Goal: Task Accomplishment & Management: Complete application form

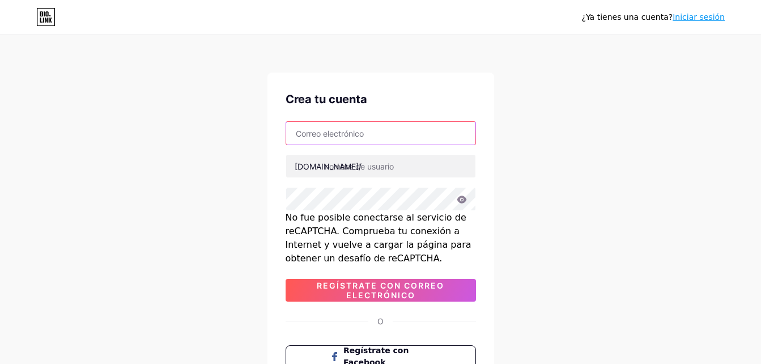
click at [328, 139] on input "text" at bounding box center [380, 133] width 189 height 23
type input "fernandezbriana435@gmail.com"
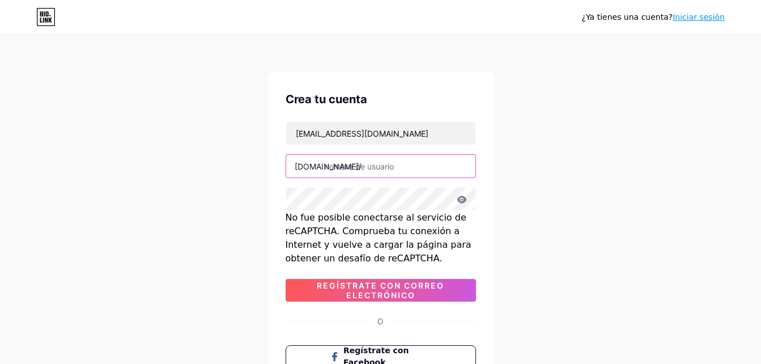
click at [418, 167] on input "text" at bounding box center [380, 166] width 189 height 23
type input "d"
type input "diserone"
click at [465, 199] on icon at bounding box center [462, 198] width 10 height 7
click at [465, 199] on icon at bounding box center [461, 200] width 10 height 8
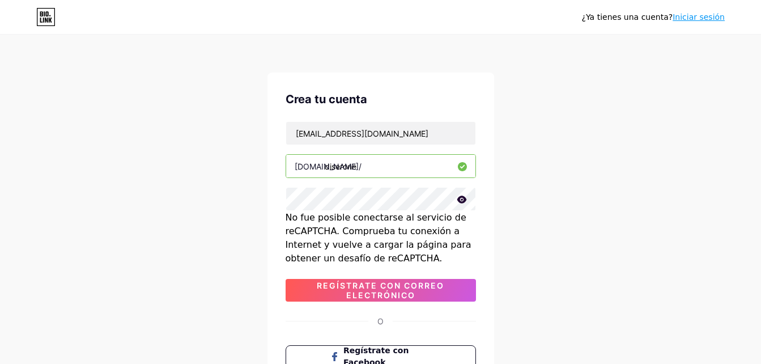
click at [464, 200] on icon at bounding box center [462, 198] width 10 height 7
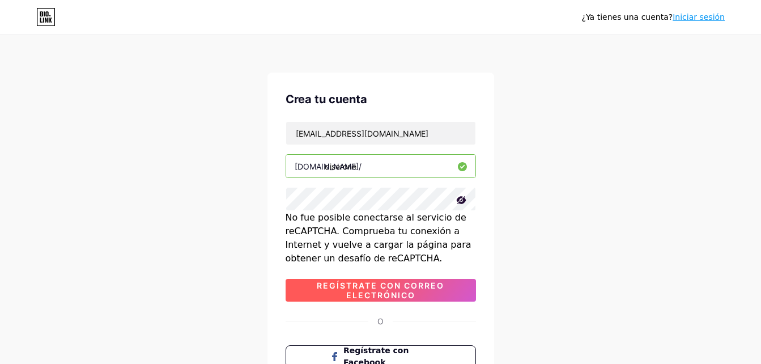
click at [411, 290] on span "Regístrate con correo electrónico" at bounding box center [381, 289] width 190 height 19
click at [423, 289] on span "Regístrate con correo electrónico" at bounding box center [381, 289] width 190 height 19
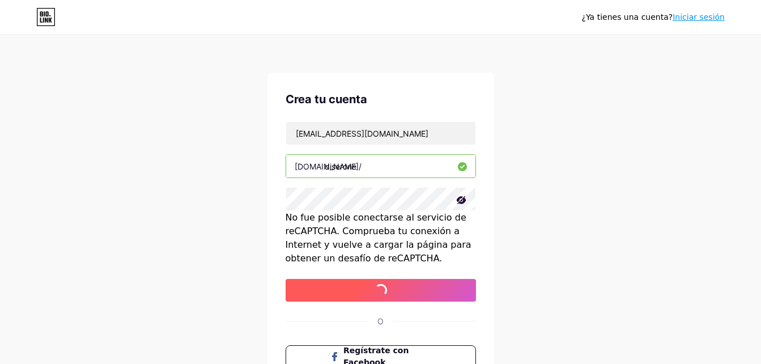
click at [423, 289] on span "Regístrate con correo electrónico" at bounding box center [381, 289] width 190 height 19
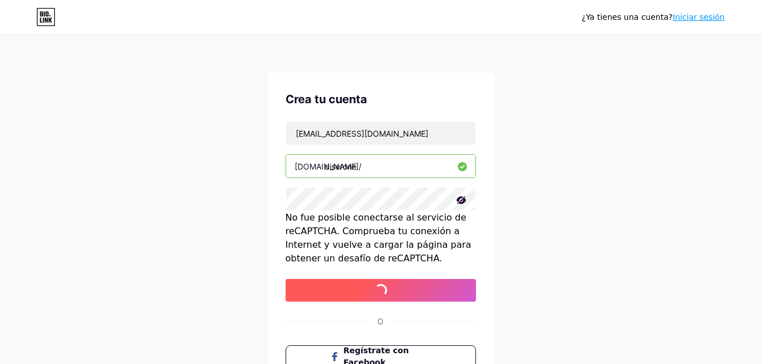
click at [414, 299] on span "Regístrate con correo electrónico" at bounding box center [381, 289] width 190 height 19
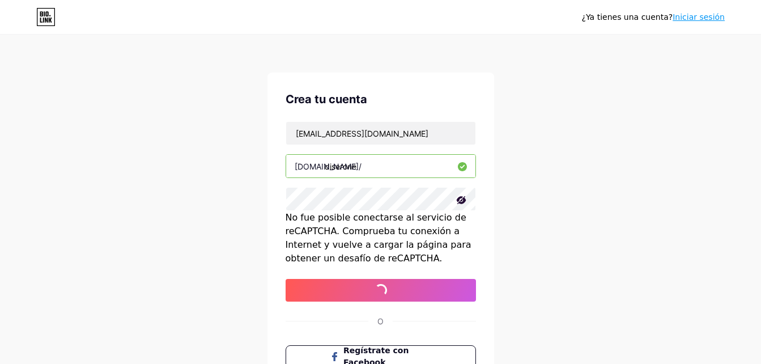
click at [458, 198] on icon at bounding box center [461, 200] width 10 height 8
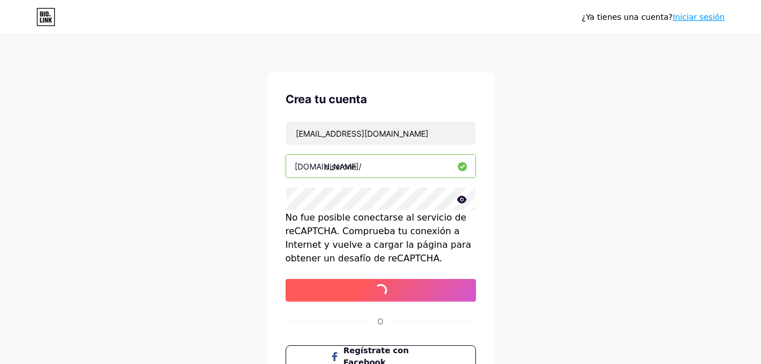
click at [296, 293] on span "Regístrate con correo electrónico" at bounding box center [381, 289] width 190 height 19
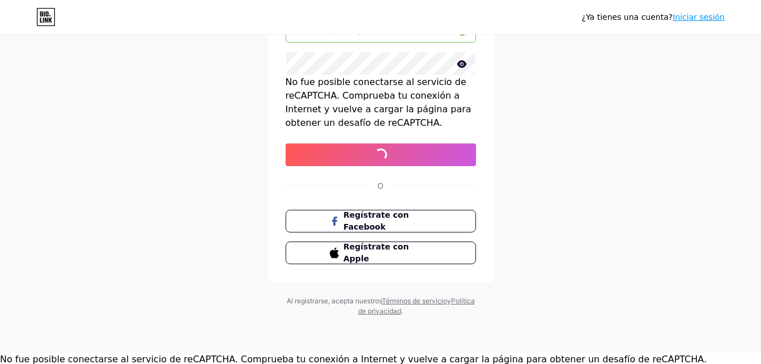
scroll to position [138, 0]
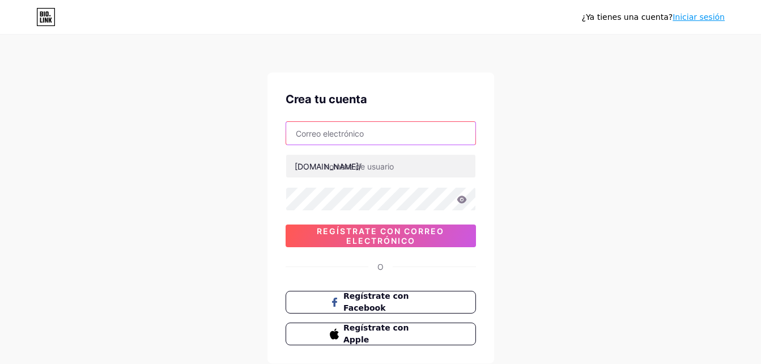
click at [437, 135] on input "text" at bounding box center [380, 133] width 189 height 23
type input "fernandezbriana435@gmail.com"
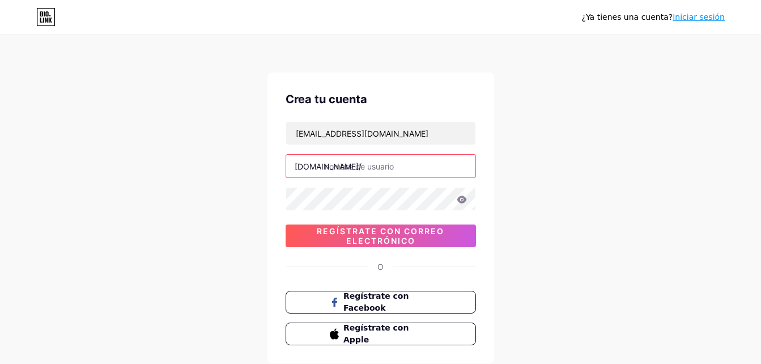
click at [415, 163] on input "text" at bounding box center [380, 166] width 189 height 23
type input "diseroneoficial"
click at [460, 203] on icon at bounding box center [462, 198] width 10 height 7
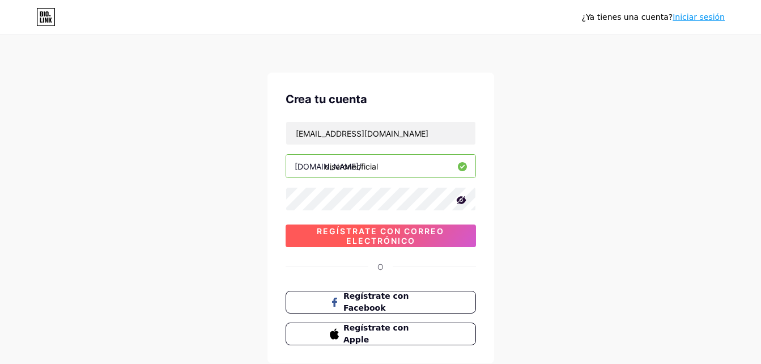
click at [450, 237] on span "Regístrate con correo electrónico" at bounding box center [381, 235] width 190 height 19
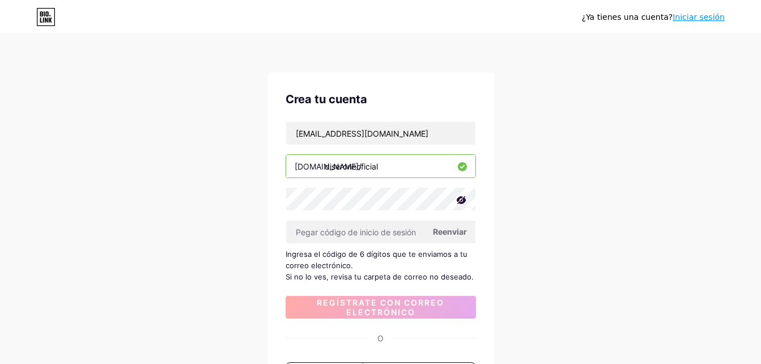
click at [447, 230] on span "Reenviar" at bounding box center [450, 231] width 34 height 12
click at [367, 137] on input "fernandezbriana435@gmail.com" at bounding box center [380, 133] width 189 height 23
type input "brianafernandez435@gmail.com"
drag, startPoint x: 432, startPoint y: 131, endPoint x: 225, endPoint y: 146, distance: 207.3
click at [225, 146] on div "¿Ya tienes una cuenta? Iniciar sesión Crea tu cuenta brianafernandez435@gmail.c…" at bounding box center [380, 252] width 761 height 505
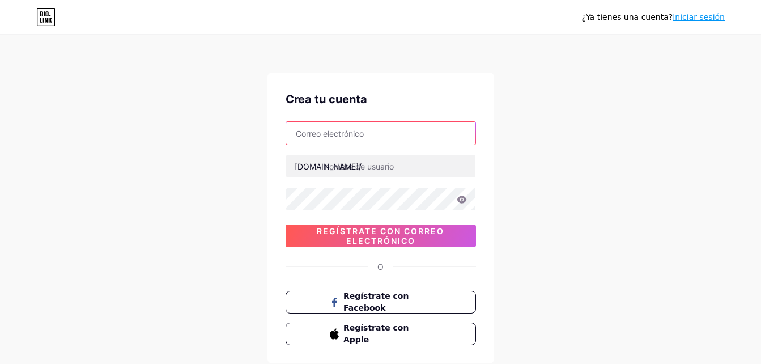
click at [404, 133] on input "text" at bounding box center [380, 133] width 189 height 23
click at [410, 136] on input "text" at bounding box center [380, 133] width 189 height 23
click at [457, 128] on input "text" at bounding box center [380, 133] width 189 height 23
paste input "brianafernandez435@gmail.com"
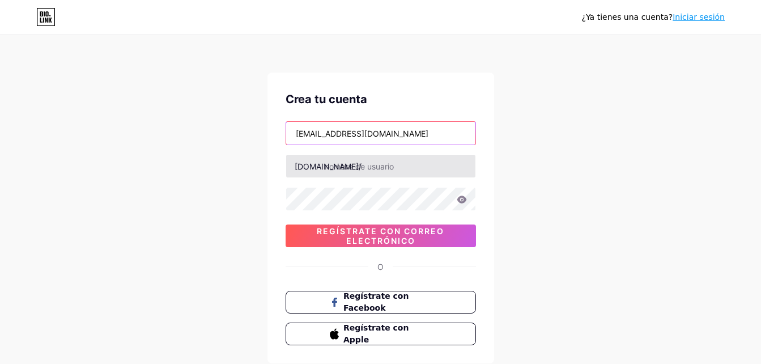
type input "brianafernandez435@gmail.com"
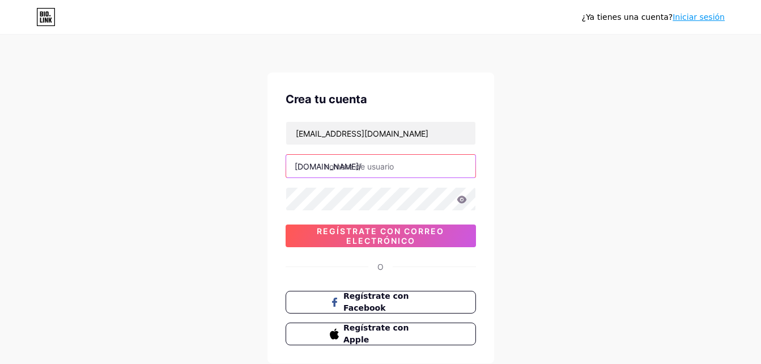
click at [402, 164] on input "text" at bounding box center [380, 166] width 189 height 23
type input "diseroneoficial"
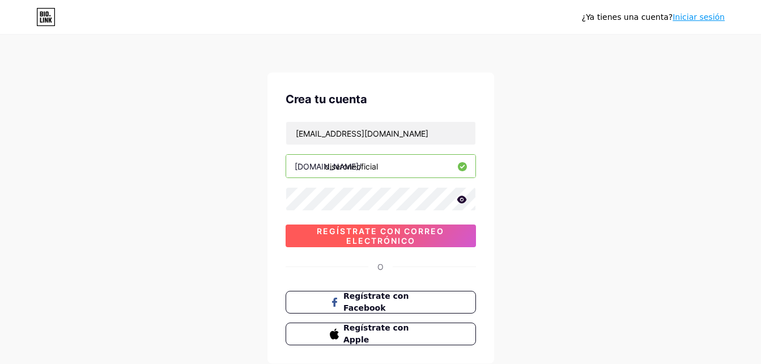
click at [406, 229] on span "Regístrate con correo electrónico" at bounding box center [381, 235] width 190 height 19
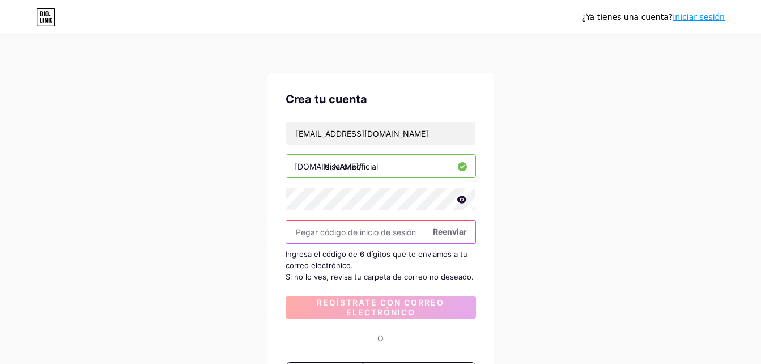
click at [406, 233] on input "text" at bounding box center [380, 231] width 189 height 23
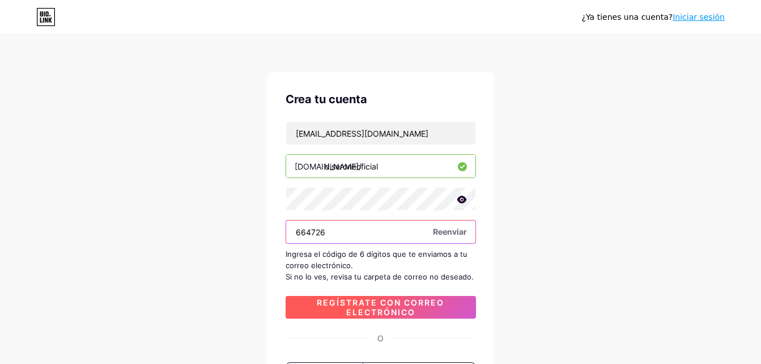
type input "664726"
click at [421, 304] on span "Regístrate con correo electrónico" at bounding box center [381, 306] width 190 height 19
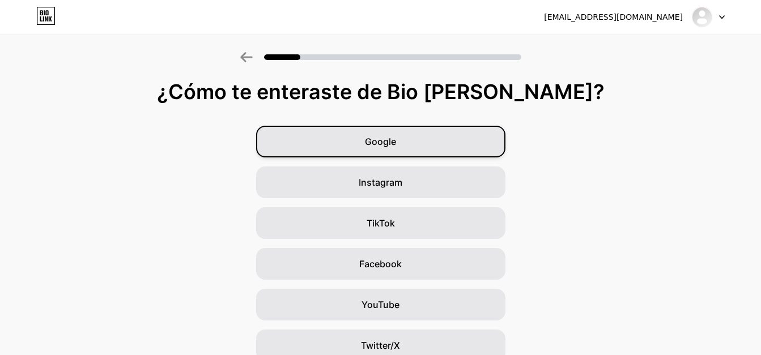
click at [498, 142] on div "Google" at bounding box center [380, 142] width 249 height 32
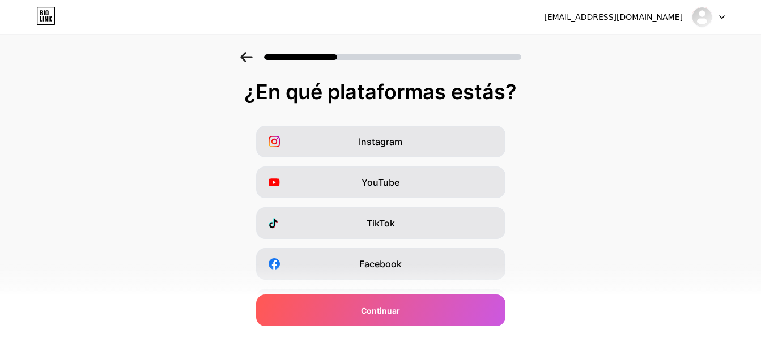
click at [498, 142] on div "Instagram" at bounding box center [380, 142] width 249 height 32
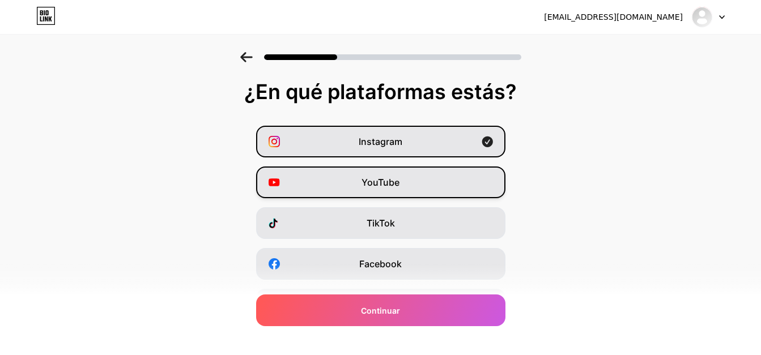
click at [488, 179] on div "YouTube" at bounding box center [380, 183] width 249 height 32
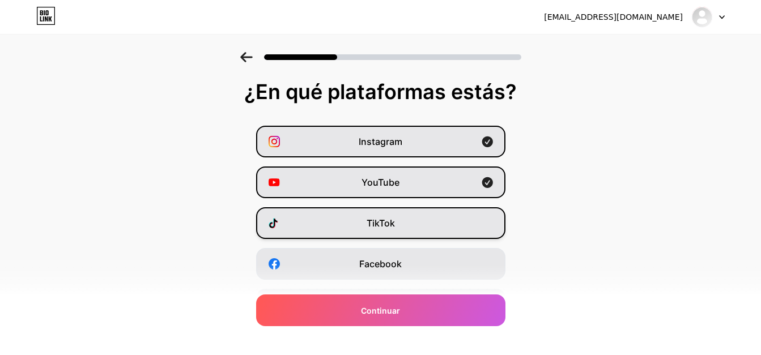
click at [479, 225] on div "TikTok" at bounding box center [380, 223] width 249 height 32
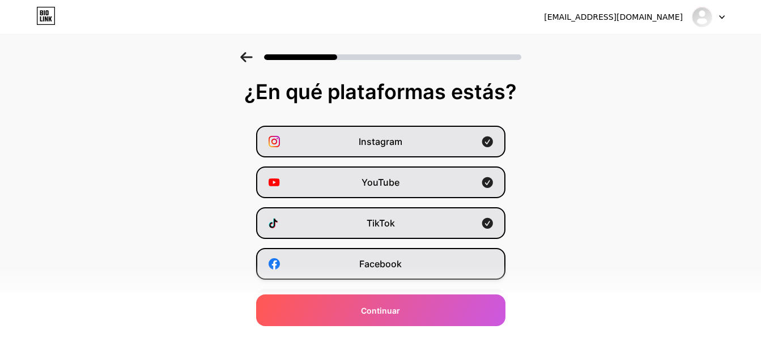
click at [480, 273] on div "Facebook" at bounding box center [380, 264] width 249 height 32
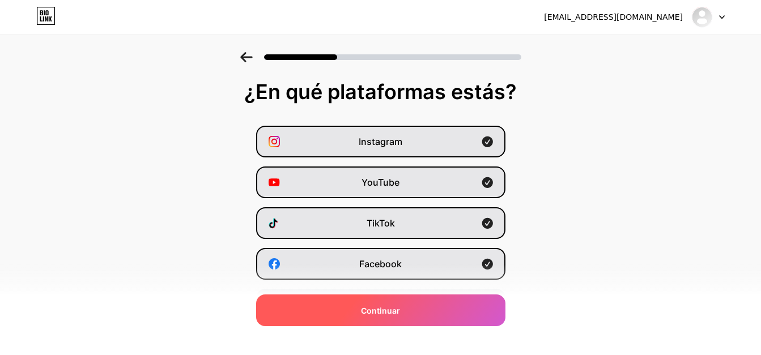
click at [500, 306] on div "Continuar" at bounding box center [380, 311] width 249 height 32
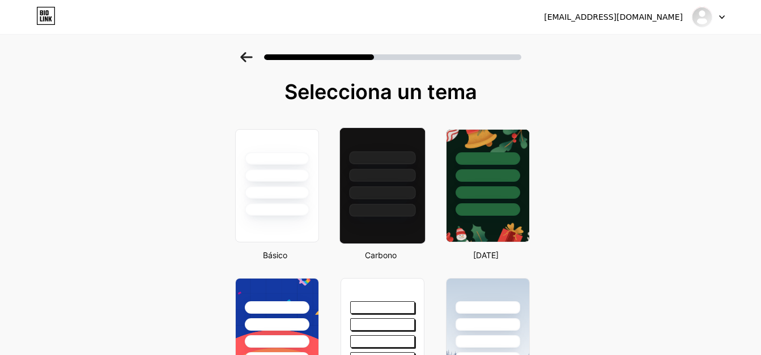
click at [390, 174] on div at bounding box center [382, 175] width 66 height 13
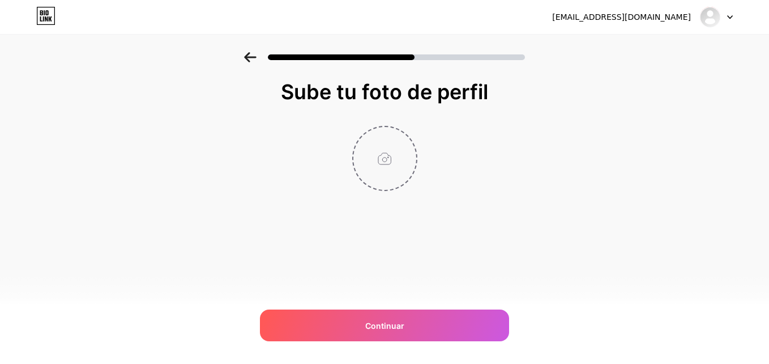
click at [391, 160] on input "file" at bounding box center [385, 158] width 63 height 63
type input "C:\fakepath\diserone.jpg"
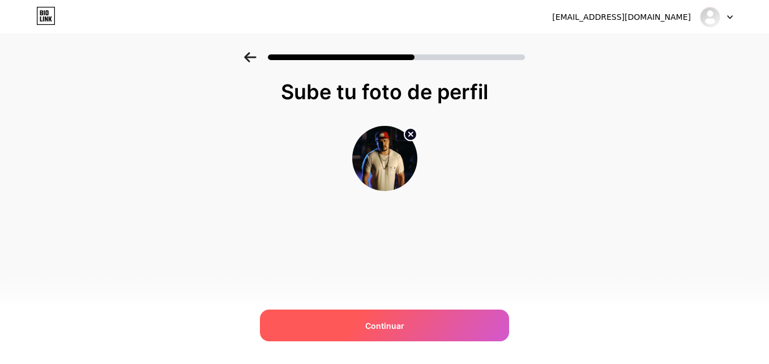
click at [350, 326] on div "Continuar" at bounding box center [384, 325] width 249 height 32
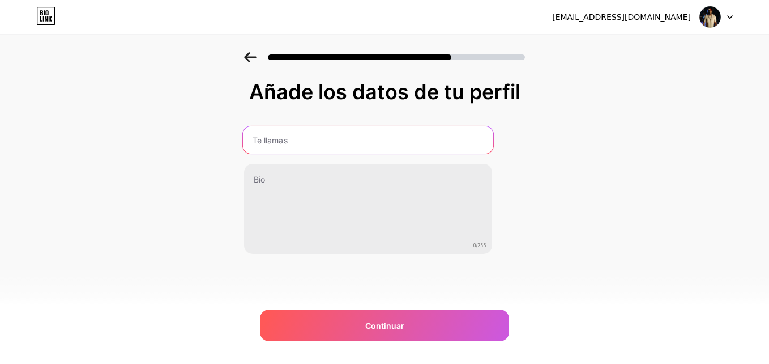
click at [409, 145] on input "text" at bounding box center [367, 139] width 250 height 27
type input "D"
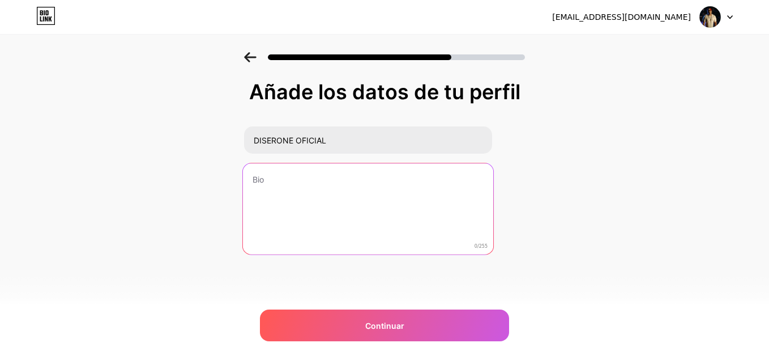
click at [406, 177] on textarea at bounding box center [367, 209] width 250 height 92
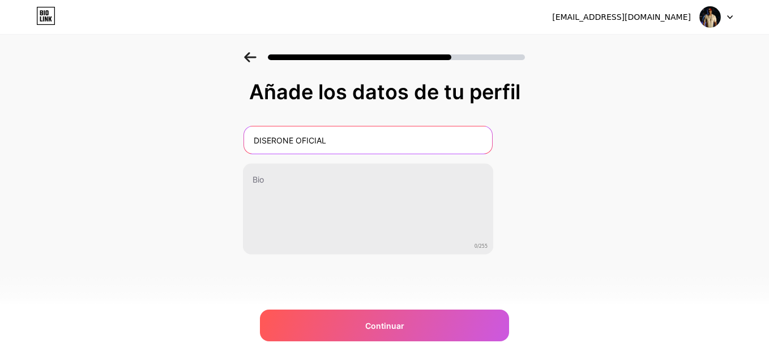
click at [382, 141] on input "DISERONE OFICIAL" at bounding box center [368, 139] width 248 height 27
type input "DISERONE"
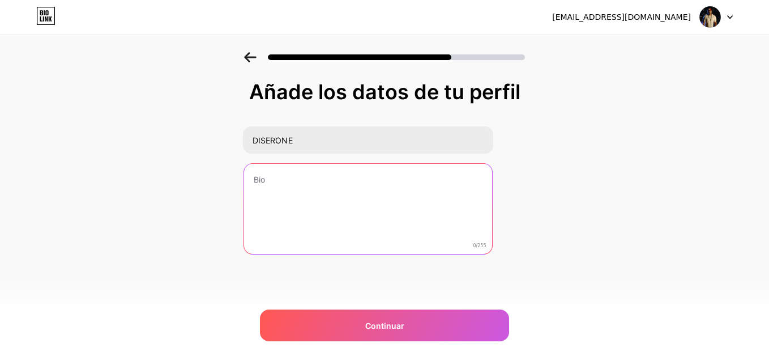
click at [392, 173] on textarea at bounding box center [368, 209] width 248 height 91
type textarea "¿"
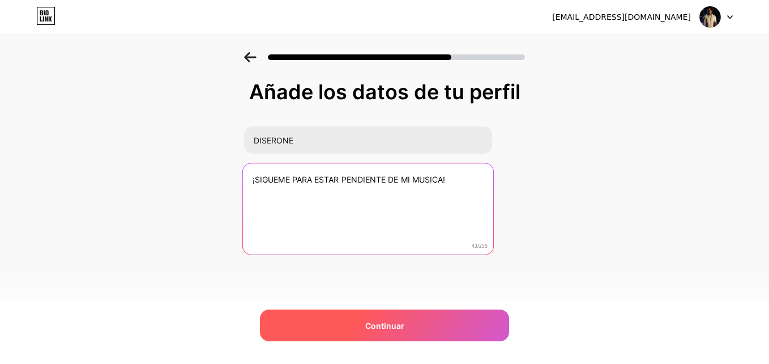
type textarea "¡SIGUEME PARA ESTAR PENDIENTE DE MI MUSICA!"
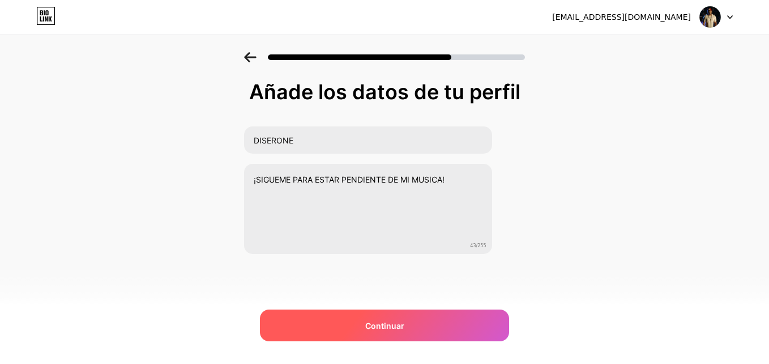
click at [436, 333] on div "Continuar" at bounding box center [384, 325] width 249 height 32
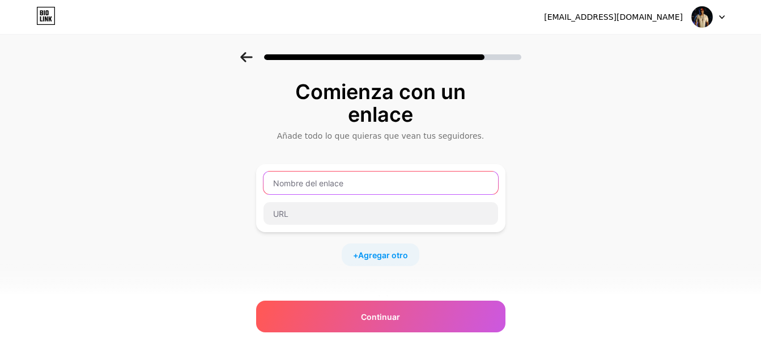
click at [454, 188] on input "text" at bounding box center [380, 183] width 235 height 23
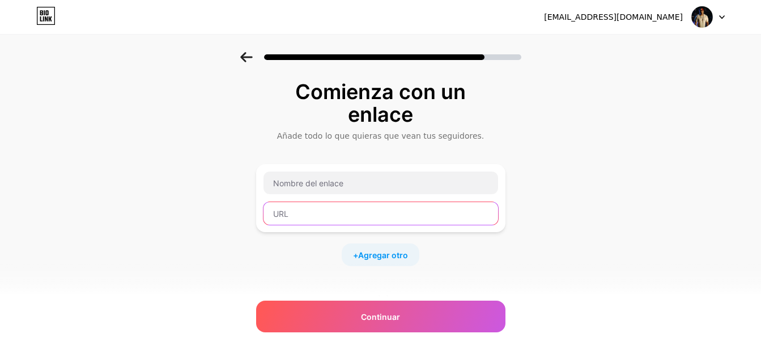
click at [458, 216] on input "text" at bounding box center [380, 213] width 235 height 23
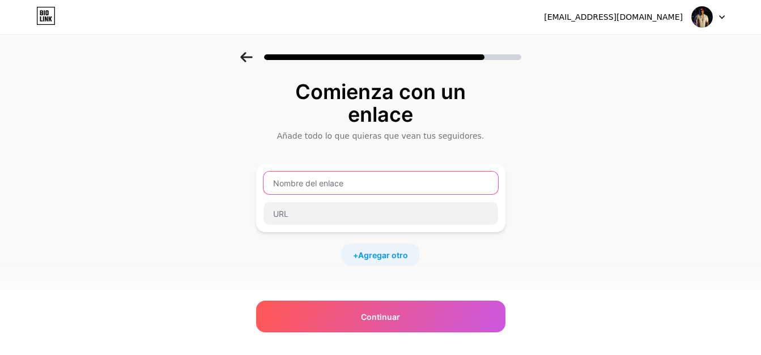
click at [449, 186] on input "text" at bounding box center [380, 183] width 235 height 23
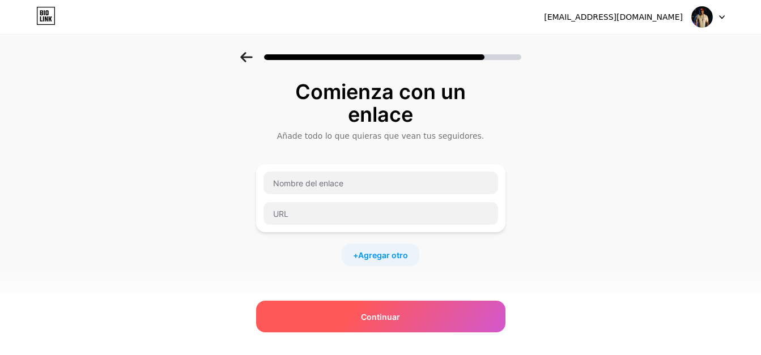
click at [436, 318] on div "Continuar" at bounding box center [380, 317] width 249 height 32
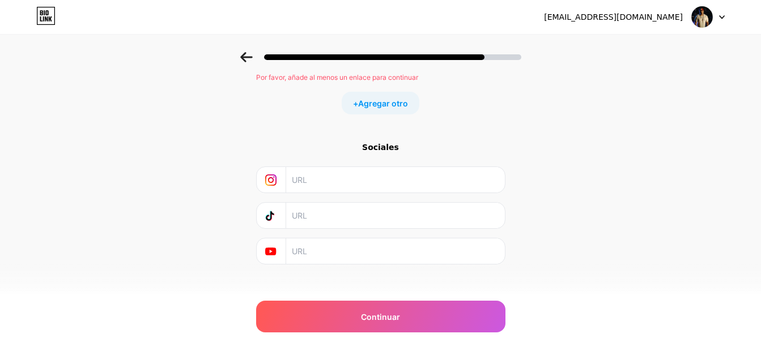
scroll to position [184, 0]
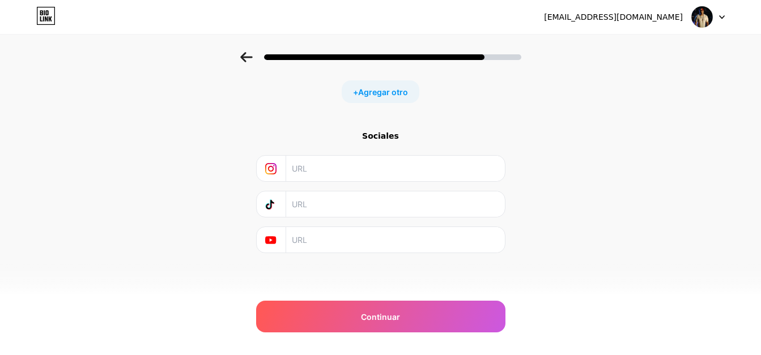
click at [355, 163] on input "text" at bounding box center [395, 168] width 206 height 25
paste input "https://www.instagram.com/diserone.oficial?igsh=MXBseG9rcmp4cGRzeQ=="
type input "https://www.instagram.com/diserone.oficial?igsh=MXBseG9rcmp4cGRzeQ=="
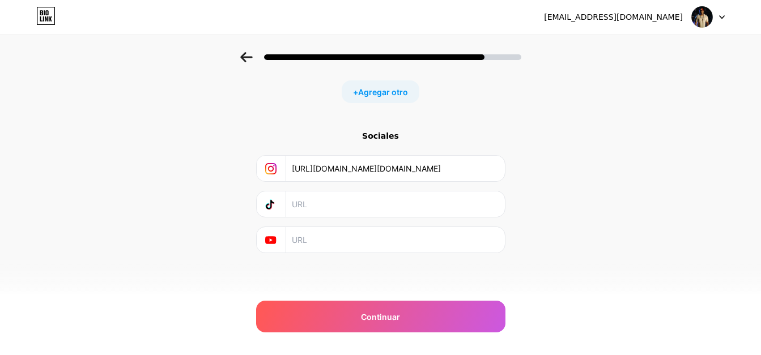
click at [350, 204] on input "text" at bounding box center [395, 204] width 206 height 25
paste input "https://www.tiktok.com/@diseroneoficial?_t=ZS-8zqTRPc0yNG&_r=1"
type input "https://www.tiktok.com/@diseroneoficial?_t=ZS-8zqTRPc0yNG&_r=1"
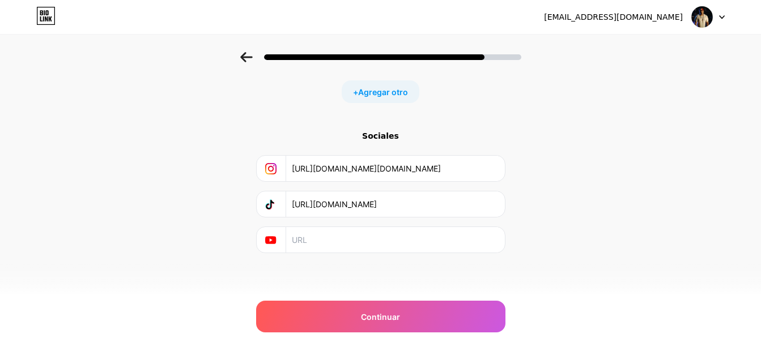
click at [378, 233] on input "text" at bounding box center [395, 239] width 206 height 25
paste input "https://youtube.com/@diseronemx?si=3zCJSbQSqgD5OfTR"
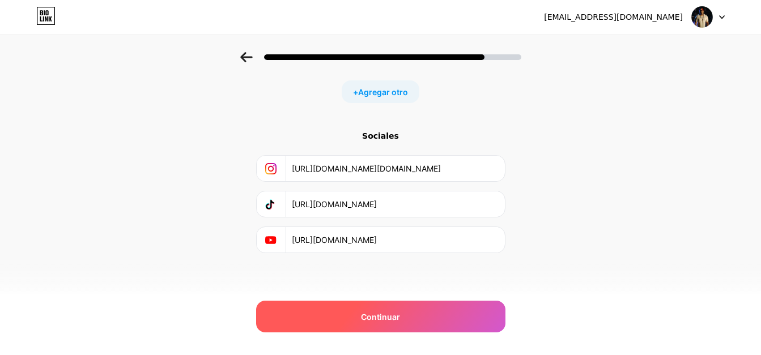
type input "https://youtube.com/@diseronemx?si=3zCJSbQSqgD5OfTR"
click at [423, 329] on div "Continuar" at bounding box center [380, 317] width 249 height 32
click at [429, 322] on div "Continuar" at bounding box center [380, 317] width 249 height 32
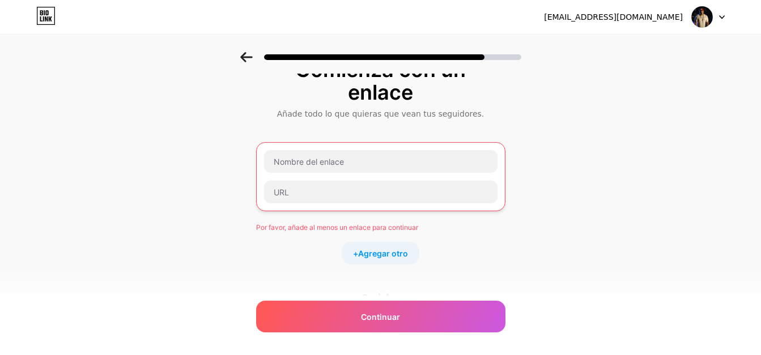
scroll to position [22, 0]
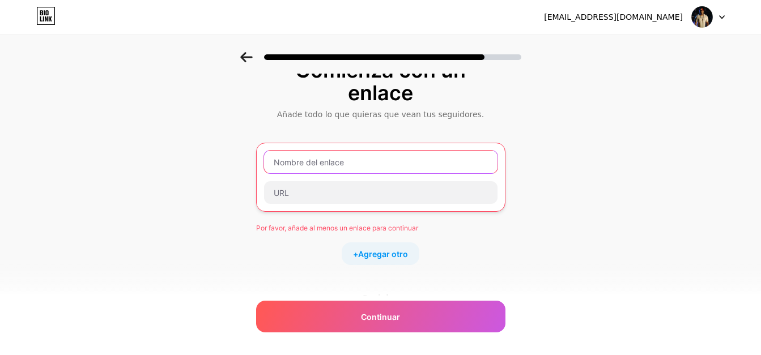
click at [435, 166] on input "text" at bounding box center [380, 162] width 233 height 23
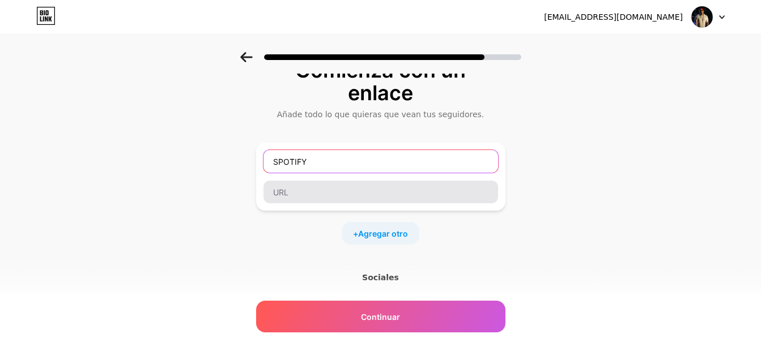
type input "SPOTIFY"
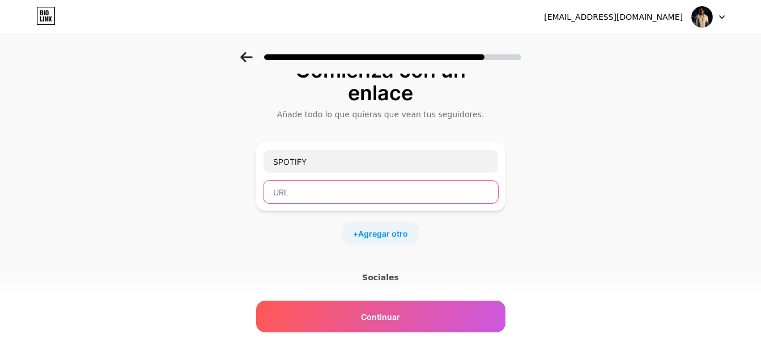
click at [444, 200] on input "text" at bounding box center [380, 192] width 235 height 23
paste input "https://open.spotify.com/artist/2h0nxqme9pJjW5RjfwLERD?si=hSfH_HWgSUO38eVJN1KMow"
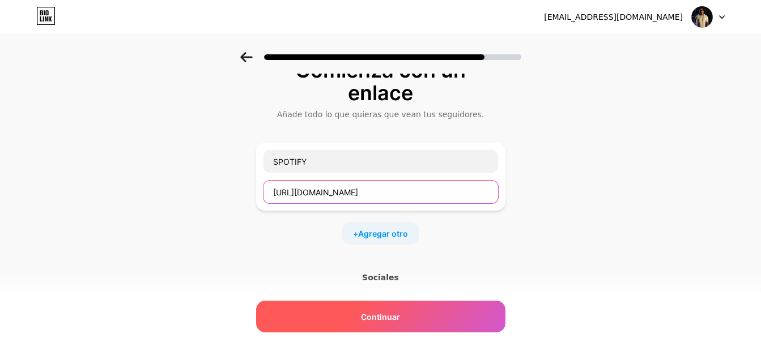
type input "https://open.spotify.com/artist/2h0nxqme9pJjW5RjfwLERD?si=hSfH_HWgSUO38eVJN1KMow"
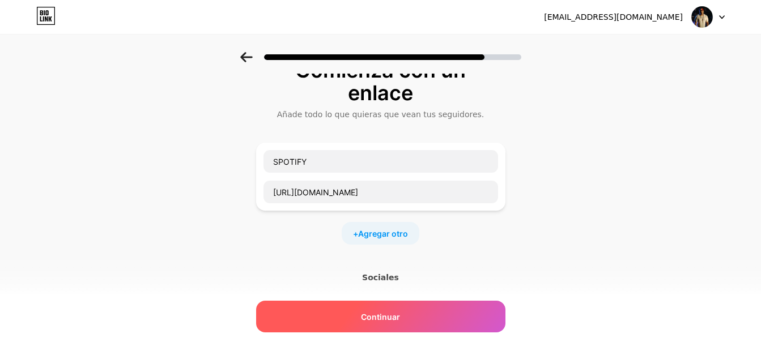
scroll to position [0, 0]
click at [400, 313] on span "Continuar" at bounding box center [380, 317] width 39 height 12
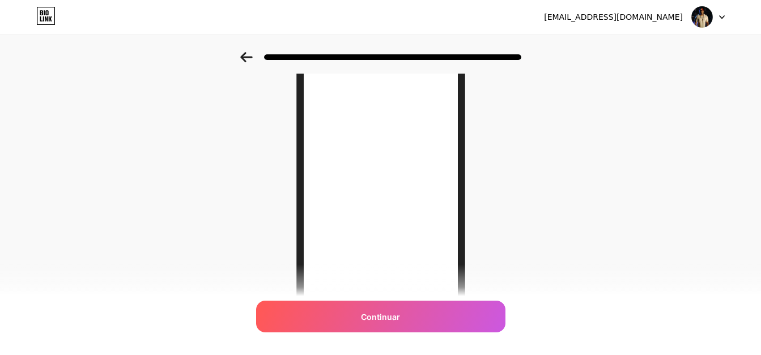
scroll to position [143, 0]
click at [249, 61] on icon at bounding box center [246, 57] width 12 height 10
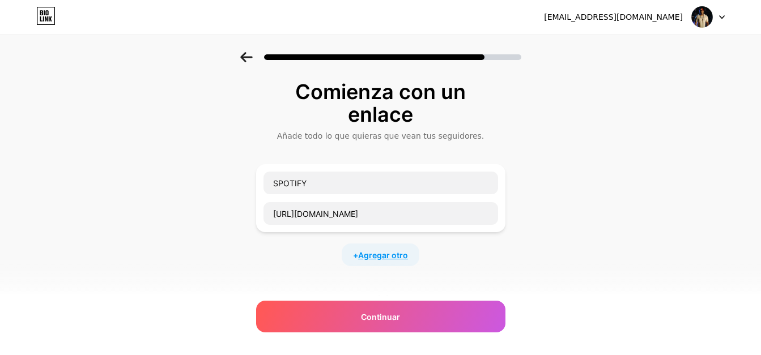
click at [388, 249] on span "Agregar otro" at bounding box center [383, 255] width 50 height 12
click at [431, 257] on input "text" at bounding box center [380, 262] width 235 height 23
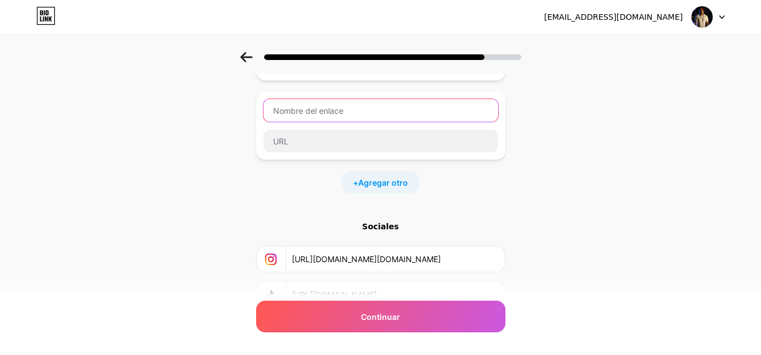
scroll to position [145, 0]
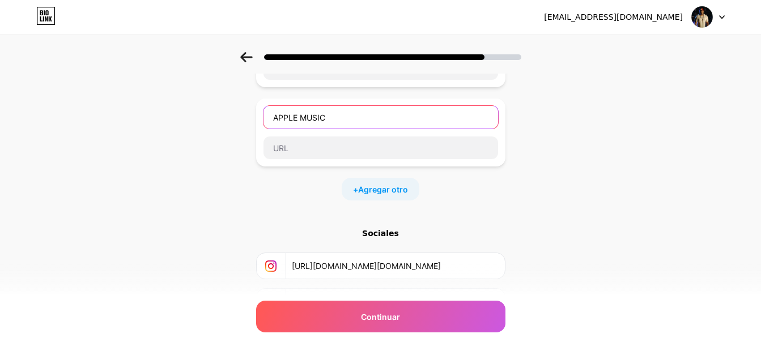
type input "APPLE MUSIC"
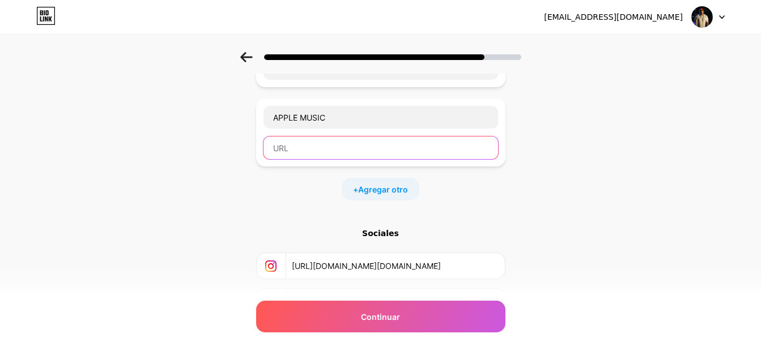
click at [352, 146] on input "text" at bounding box center [380, 148] width 235 height 23
paste input "https://music.apple.com/fr/artist/diserone/1621810485"
type input "https://music.apple.com/fr/artist/diserone/1621810485"
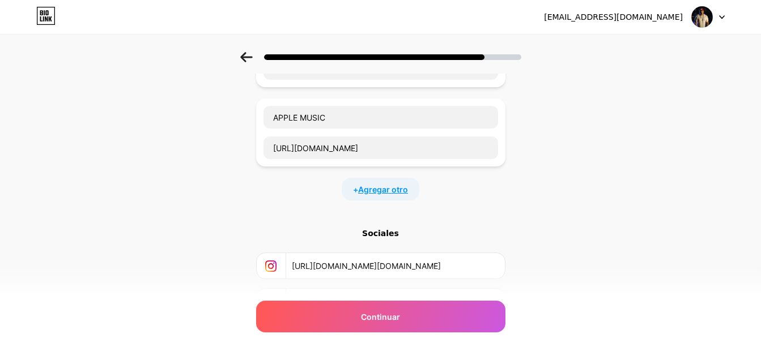
click at [377, 192] on span "Agregar otro" at bounding box center [383, 190] width 50 height 12
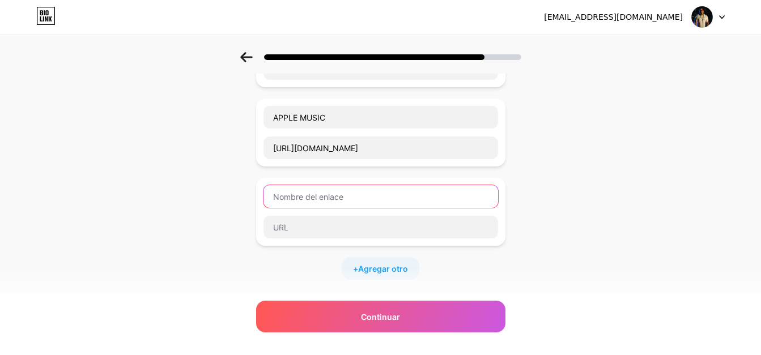
click at [380, 191] on input "text" at bounding box center [380, 196] width 235 height 23
type input "Y"
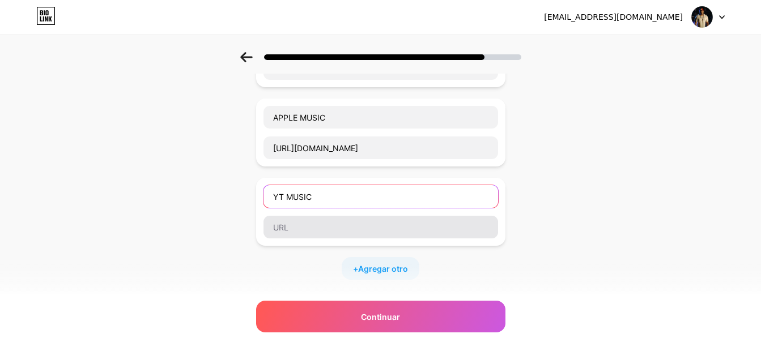
type input "YT MUSIC"
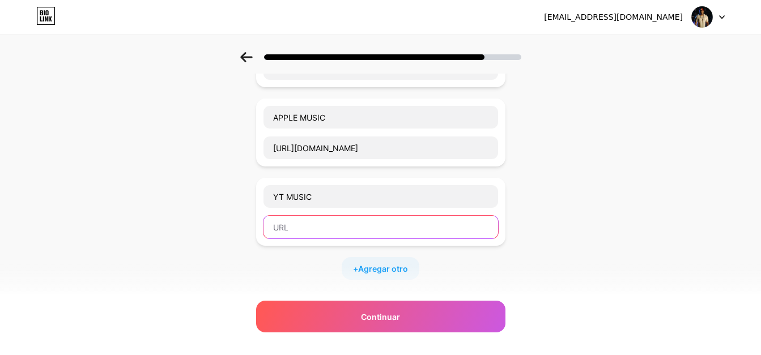
click at [392, 223] on input "text" at bounding box center [380, 227] width 235 height 23
paste input "https://music.youtube.com/channel/UCMzsos51sy6SKHfcsEPi0CQ?si=BHqRyCudbCaud6v9"
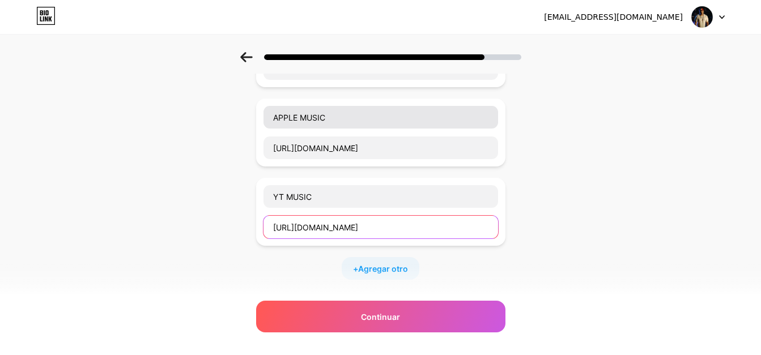
scroll to position [0, 129]
type input "https://music.youtube.com/channel/UCMzsos51sy6SKHfcsEPi0CQ?si=BHqRyCudbCaud6v9"
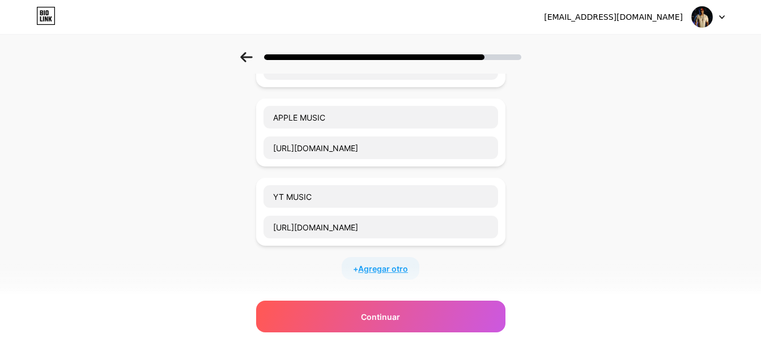
scroll to position [0, 0]
click at [400, 273] on span "Agregar otro" at bounding box center [383, 269] width 50 height 12
click at [416, 269] on input "text" at bounding box center [380, 276] width 235 height 23
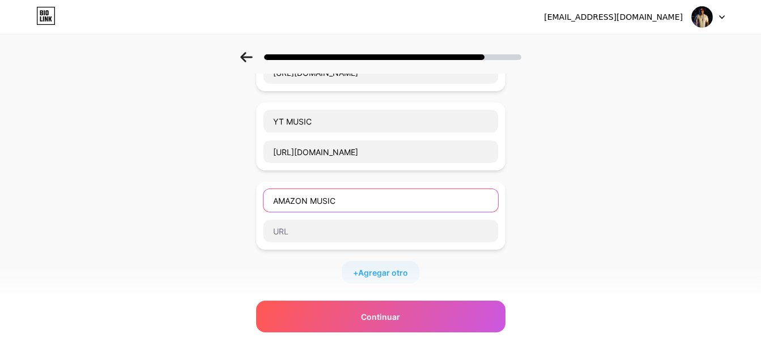
scroll to position [222, 0]
type input "AMAZON MUSIC"
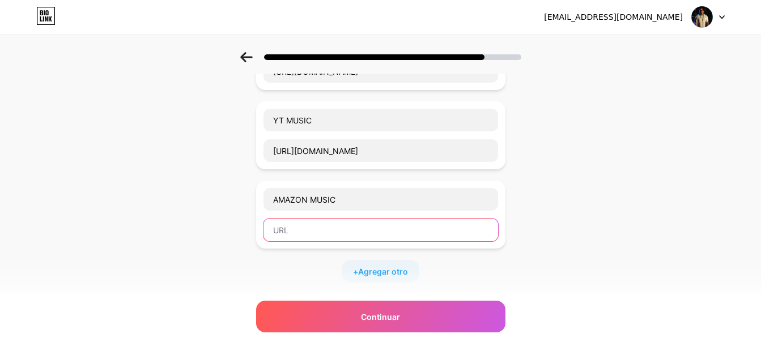
click at [355, 233] on input "text" at bounding box center [380, 230] width 235 height 23
paste input "https://music.amazon.com.mx/artists/B09ZK86VVY?ref=dm_sh_xwCsCoGKe6YjMiOd325pIl…"
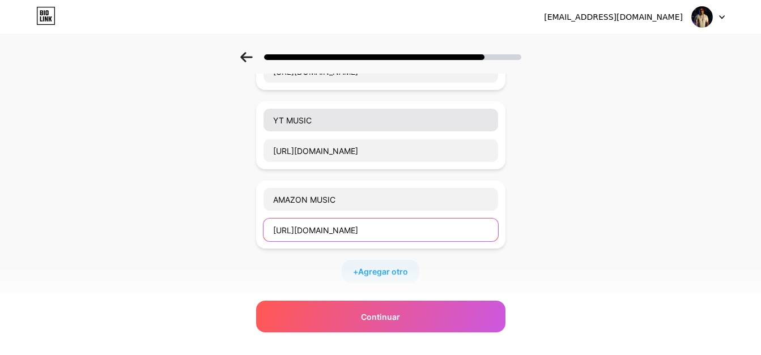
scroll to position [0, 142]
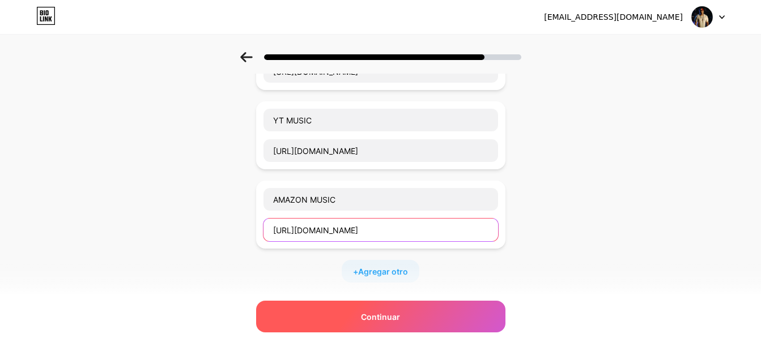
type input "https://music.amazon.com.mx/artists/B09ZK86VVY?ref=dm_sh_xwCsCoGKe6YjMiOd325pIl…"
click at [404, 314] on div "Continuar" at bounding box center [380, 317] width 249 height 32
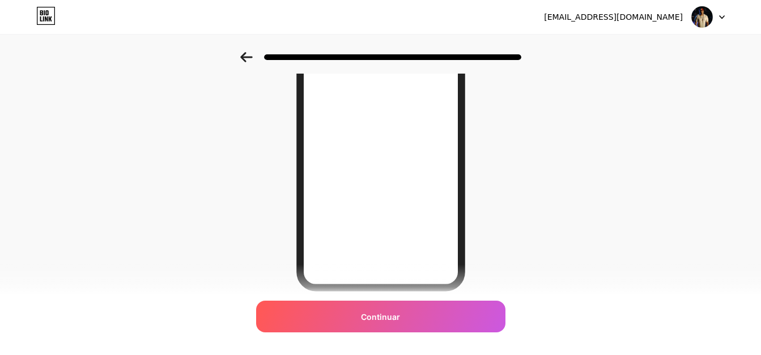
scroll to position [172, 0]
click at [249, 59] on icon at bounding box center [246, 57] width 12 height 10
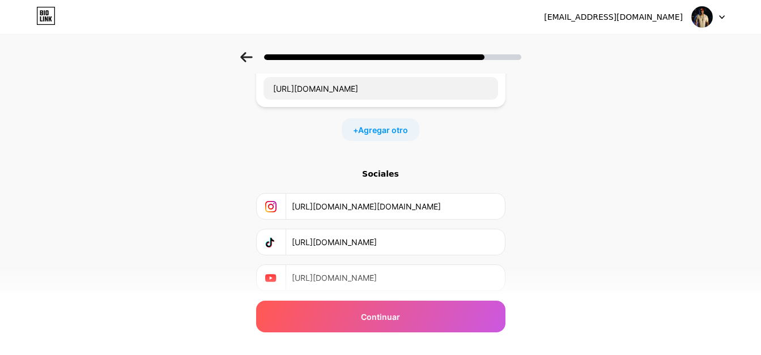
scroll to position [401, 0]
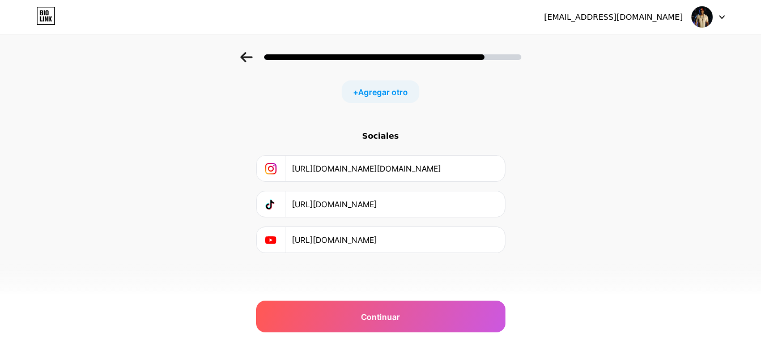
click at [242, 56] on div at bounding box center [380, 54] width 761 height 40
click at [252, 55] on icon at bounding box center [246, 57] width 12 height 10
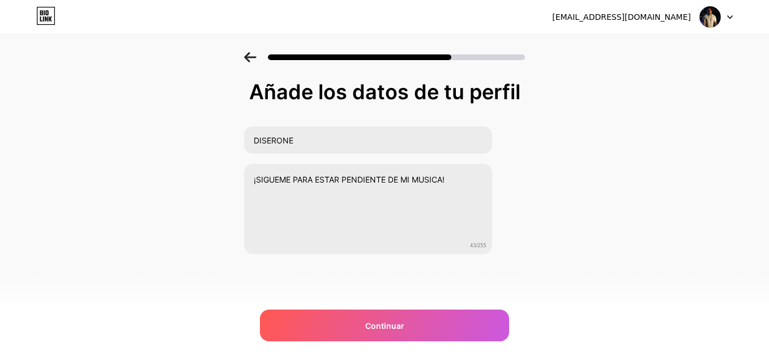
click at [245, 60] on icon at bounding box center [250, 57] width 12 height 10
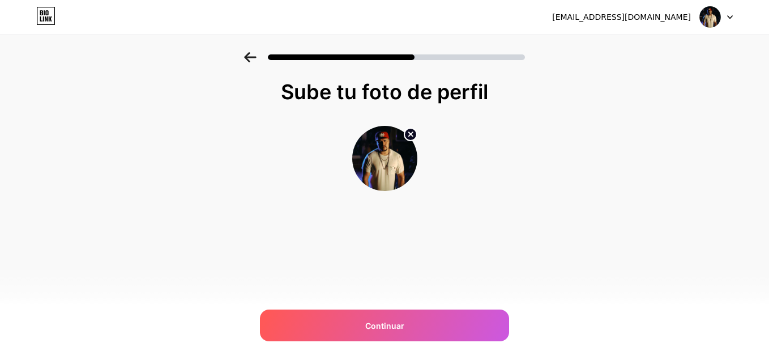
click at [245, 60] on icon at bounding box center [250, 57] width 12 height 10
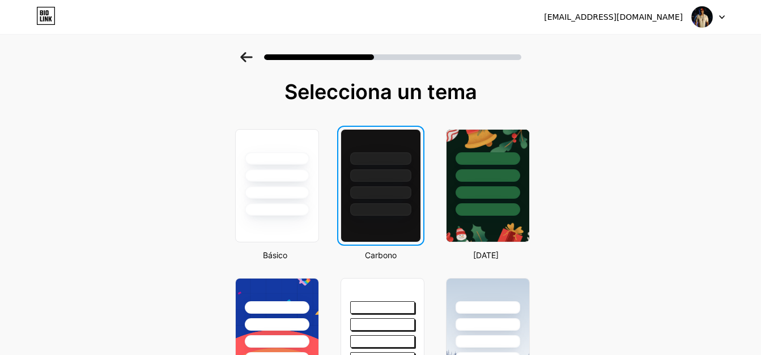
click at [251, 60] on icon at bounding box center [246, 57] width 12 height 10
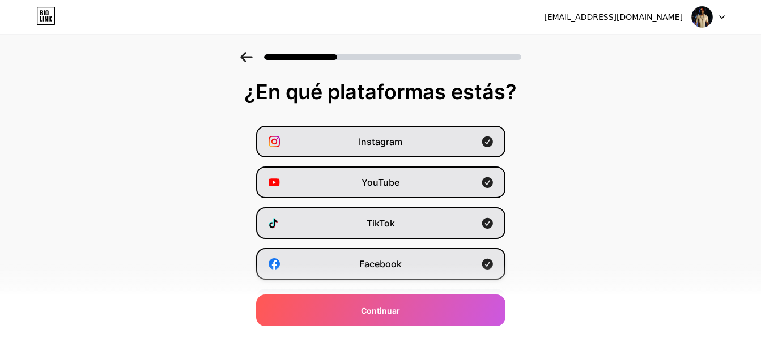
click at [428, 271] on div "Facebook" at bounding box center [380, 264] width 249 height 32
click at [427, 270] on div "Facebook" at bounding box center [380, 264] width 249 height 32
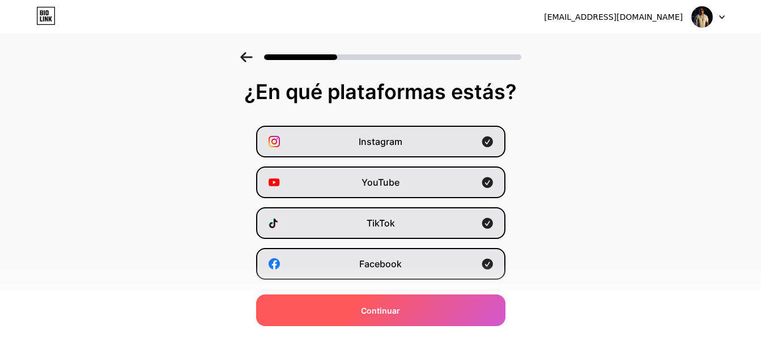
click at [426, 306] on div "Continuar" at bounding box center [380, 311] width 249 height 32
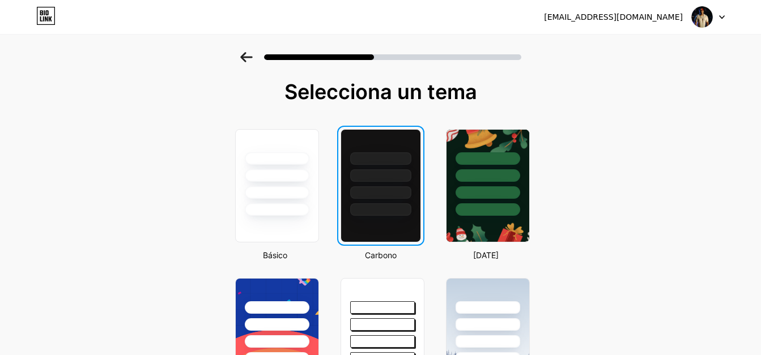
click at [388, 154] on div at bounding box center [380, 158] width 61 height 12
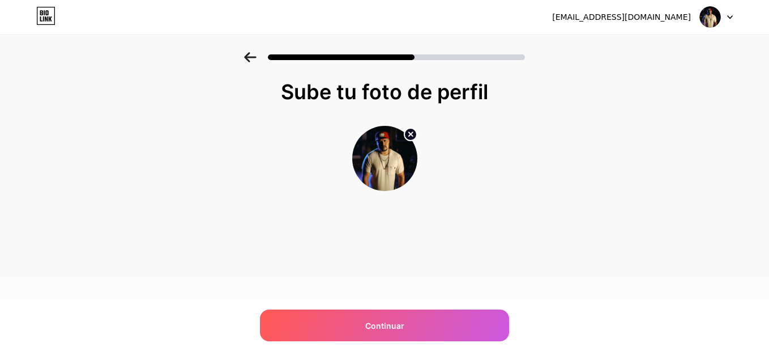
click at [387, 154] on img at bounding box center [384, 158] width 65 height 65
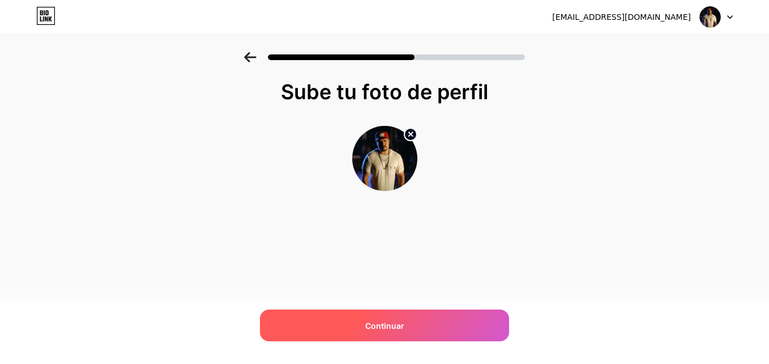
click at [398, 333] on div "Continuar" at bounding box center [384, 325] width 249 height 32
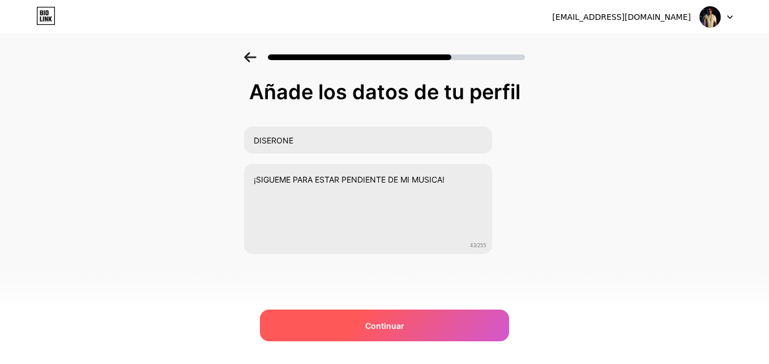
click at [397, 333] on div "Continuar" at bounding box center [384, 325] width 249 height 32
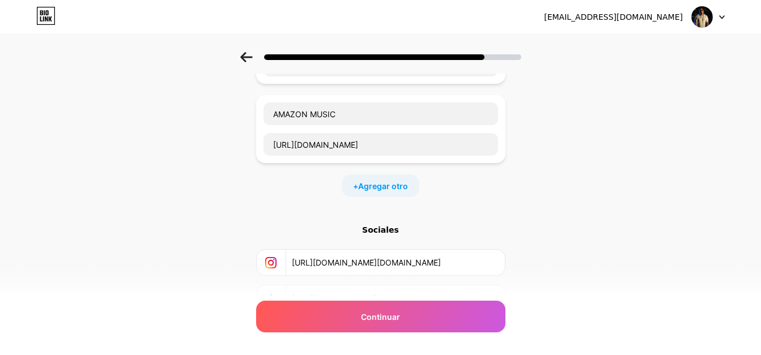
scroll to position [401, 0]
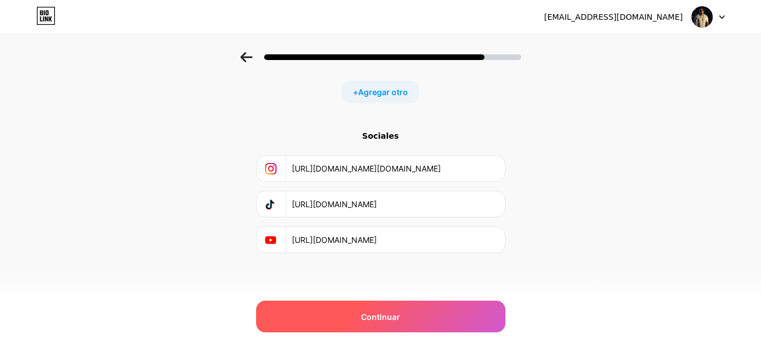
click at [452, 312] on div "Continuar" at bounding box center [380, 317] width 249 height 32
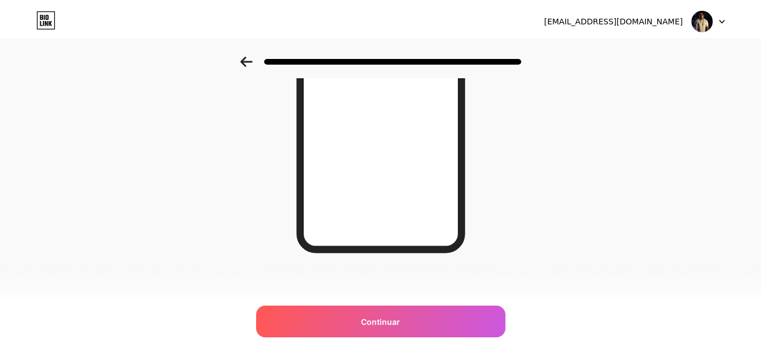
scroll to position [0, 0]
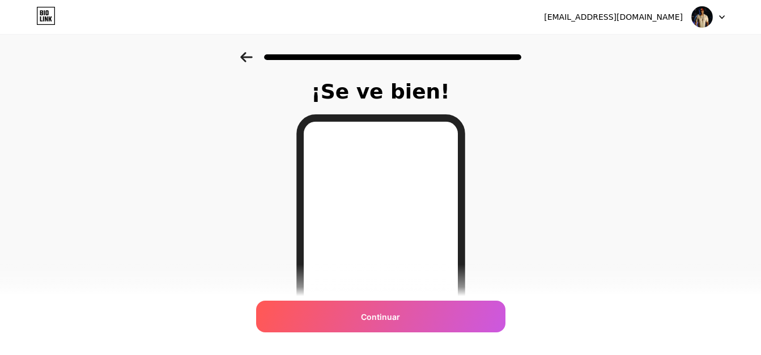
click at [452, 312] on div "Continuar" at bounding box center [380, 317] width 249 height 32
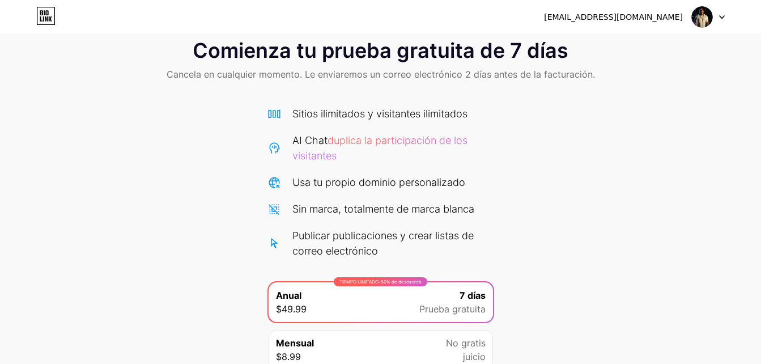
scroll to position [123, 0]
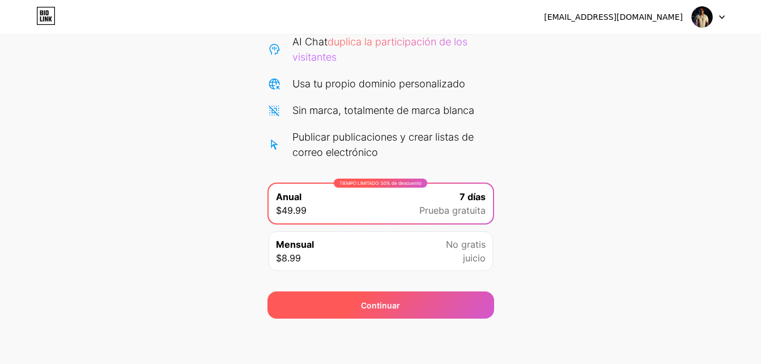
click at [437, 296] on div "Continuar" at bounding box center [380, 304] width 227 height 27
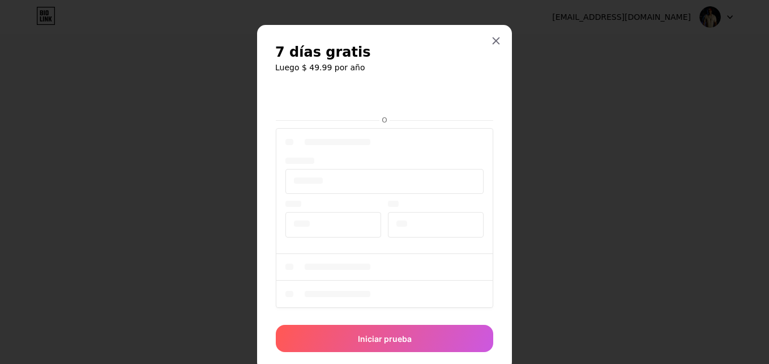
click at [493, 115] on div "7 días gratis Luego $ 49.99 por año O Iniciar prueba" at bounding box center [384, 198] width 255 height 346
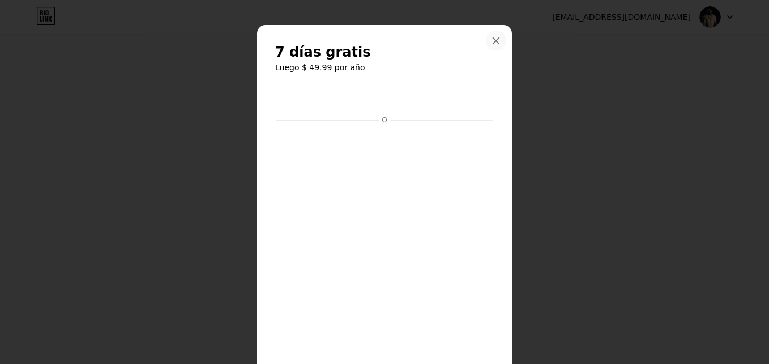
click at [492, 35] on div at bounding box center [496, 41] width 20 height 20
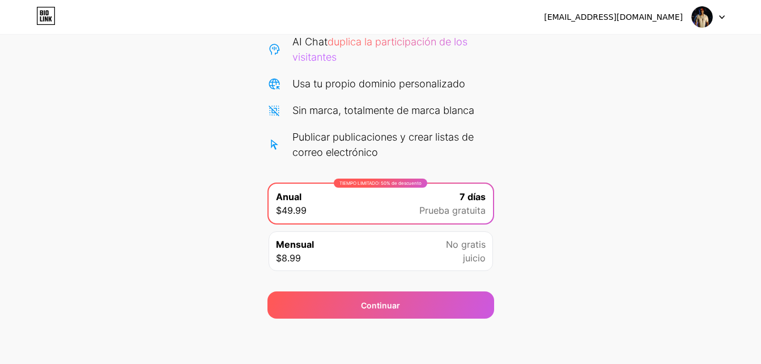
click at [721, 17] on icon at bounding box center [722, 17] width 5 height 3
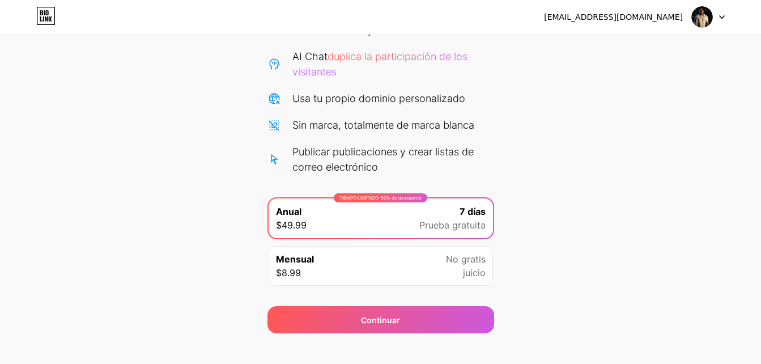
scroll to position [109, 0]
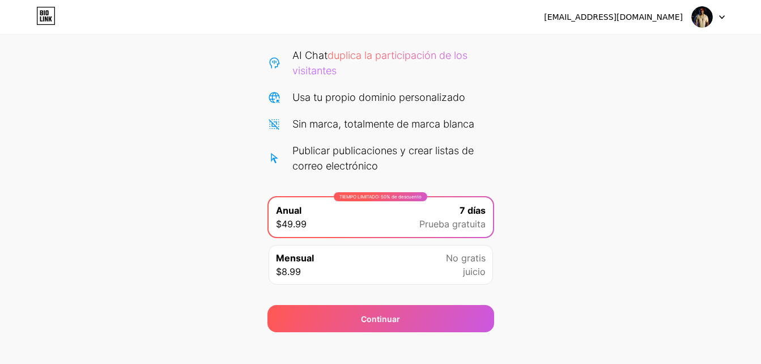
click at [463, 266] on span "juicio" at bounding box center [474, 272] width 23 height 14
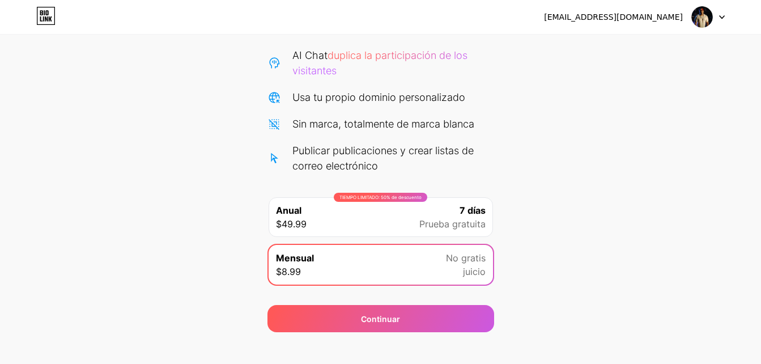
click at [619, 236] on div "Comienza tu prueba gratuita de 7 días Cancela en cualquier momento. Le enviarem…" at bounding box center [380, 137] width 761 height 389
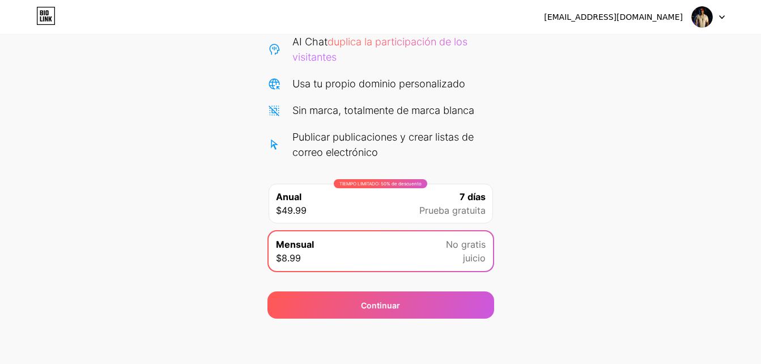
scroll to position [0, 0]
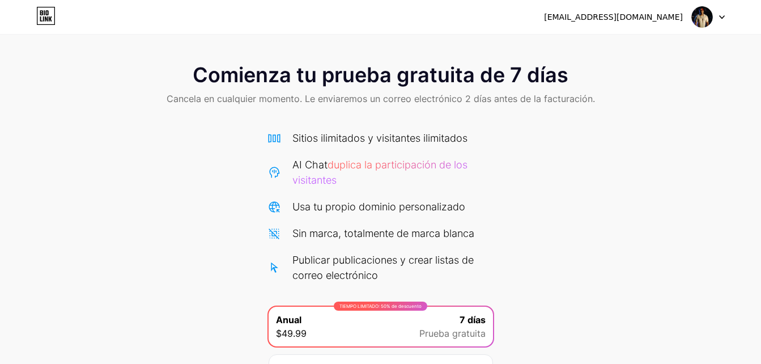
click at [720, 12] on div at bounding box center [708, 17] width 33 height 20
click at [49, 19] on icon at bounding box center [50, 18] width 3 height 5
